Goal: Entertainment & Leisure: Consume media (video, audio)

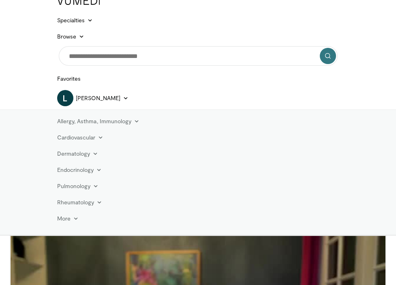
scroll to position [13, 0]
